Goal: Transaction & Acquisition: Purchase product/service

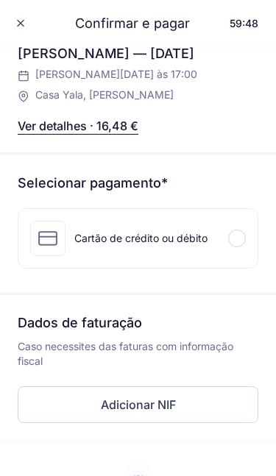
scroll to position [289, 0]
click at [237, 245] on div at bounding box center [237, 239] width 18 height 18
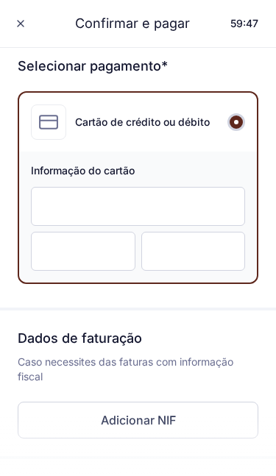
scroll to position [407, 0]
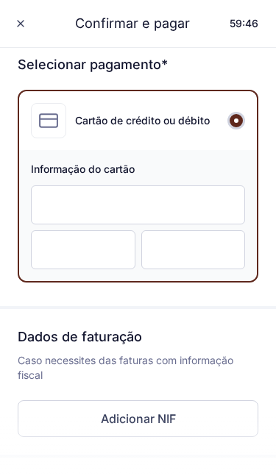
click at [216, 421] on button "Adicionar NIF" at bounding box center [138, 418] width 241 height 37
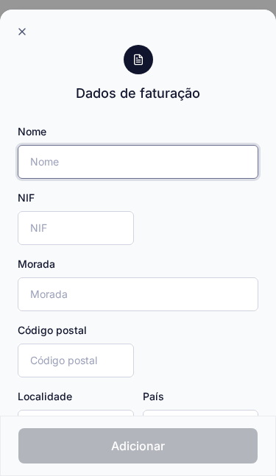
click at [148, 158] on input "Nome" at bounding box center [138, 162] width 241 height 34
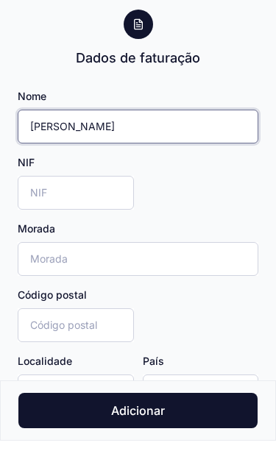
type input "Catarina Vieira"
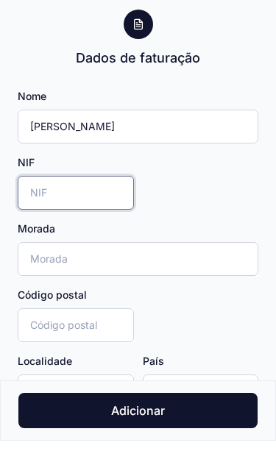
click at [104, 211] on input "NIF" at bounding box center [76, 228] width 116 height 34
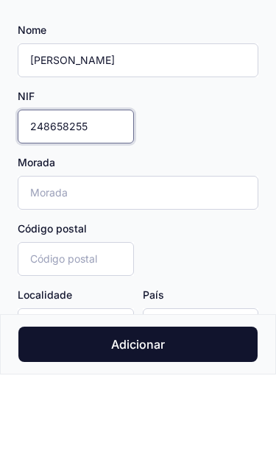
type input "248658255"
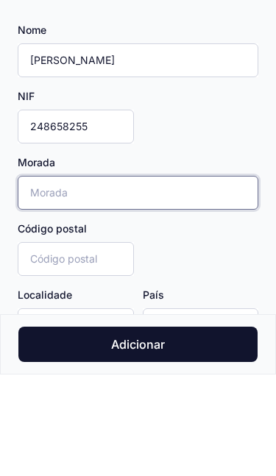
click at [158, 278] on input "Morada" at bounding box center [138, 295] width 241 height 34
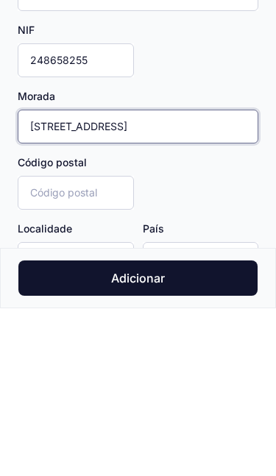
type input "Rua dos mártires 632"
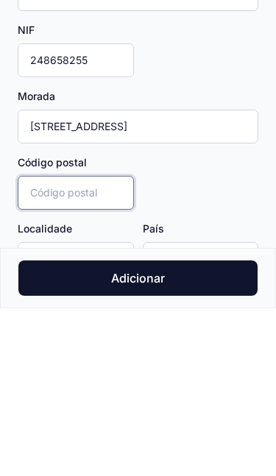
click at [121, 344] on input "Código postal" at bounding box center [76, 361] width 116 height 34
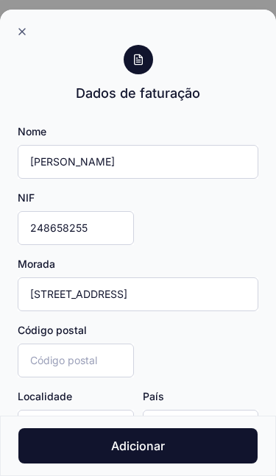
type input "Guimarães"
type input "PT"
type input "4800-054"
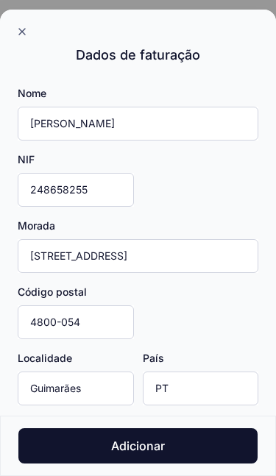
scroll to position [38, 0]
click at [206, 445] on button "Adicionar" at bounding box center [137, 445] width 239 height 35
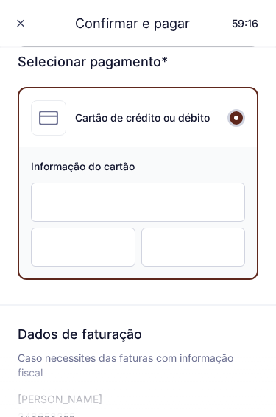
scroll to position [402, 0]
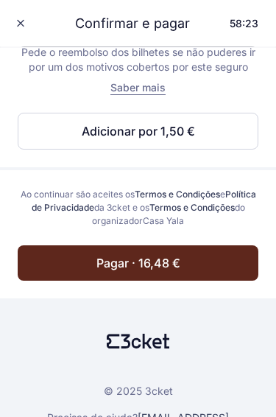
click at [202, 269] on button "Pagar · 16,48 €" at bounding box center [138, 263] width 241 height 35
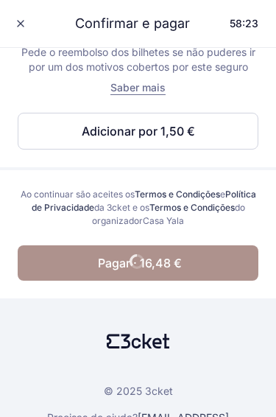
scroll to position [883, 0]
